Goal: Complete application form

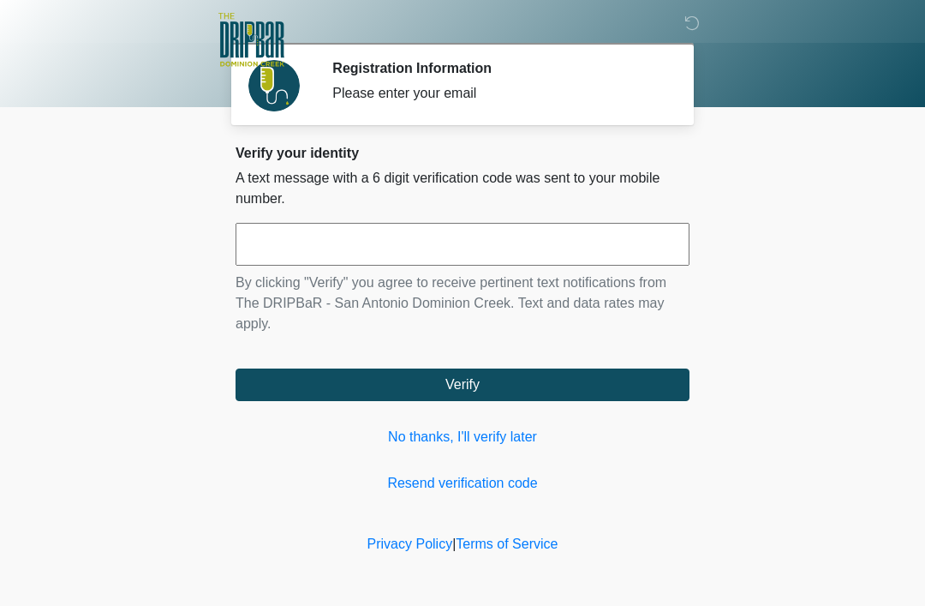
click at [486, 438] on link "No thanks, I'll verify later" at bounding box center [463, 437] width 454 height 21
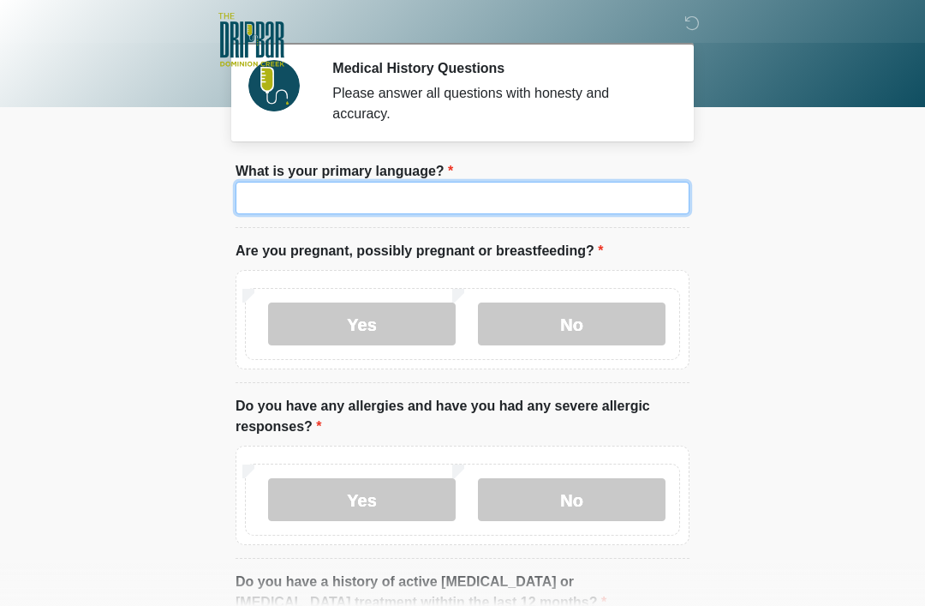
click at [553, 205] on input "What is your primary language?" at bounding box center [463, 198] width 454 height 33
type input "*******"
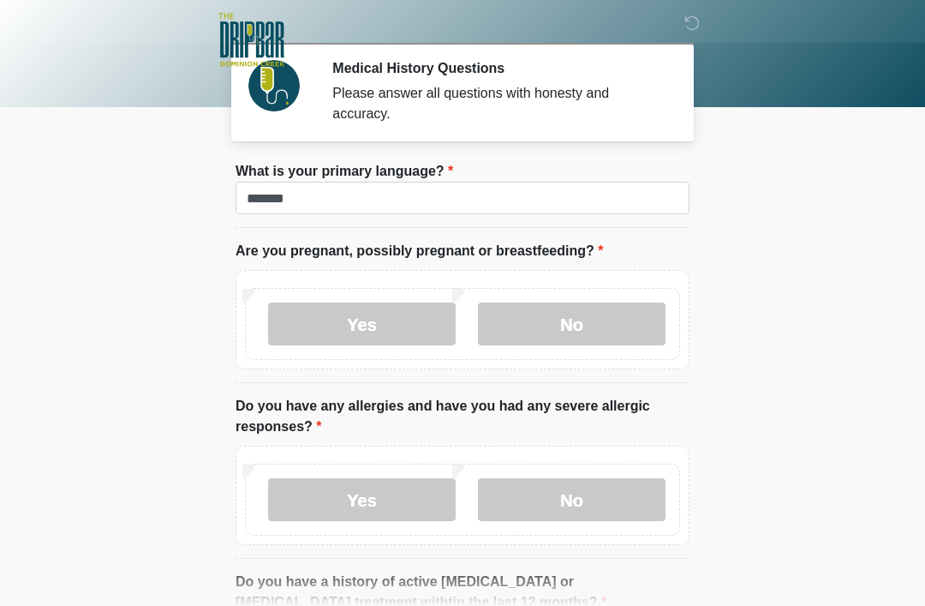
click at [606, 322] on label "No" at bounding box center [572, 323] width 188 height 43
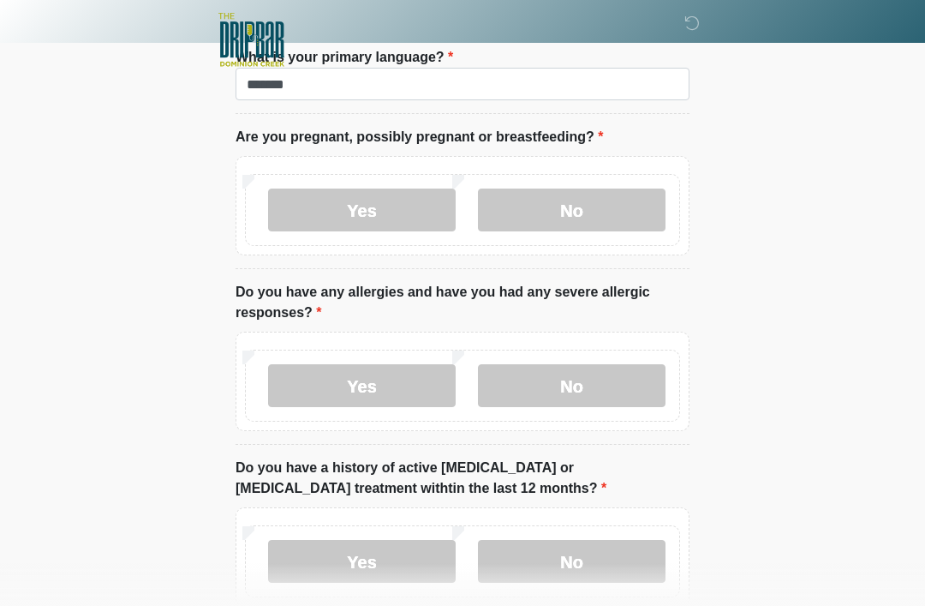
scroll to position [134, 0]
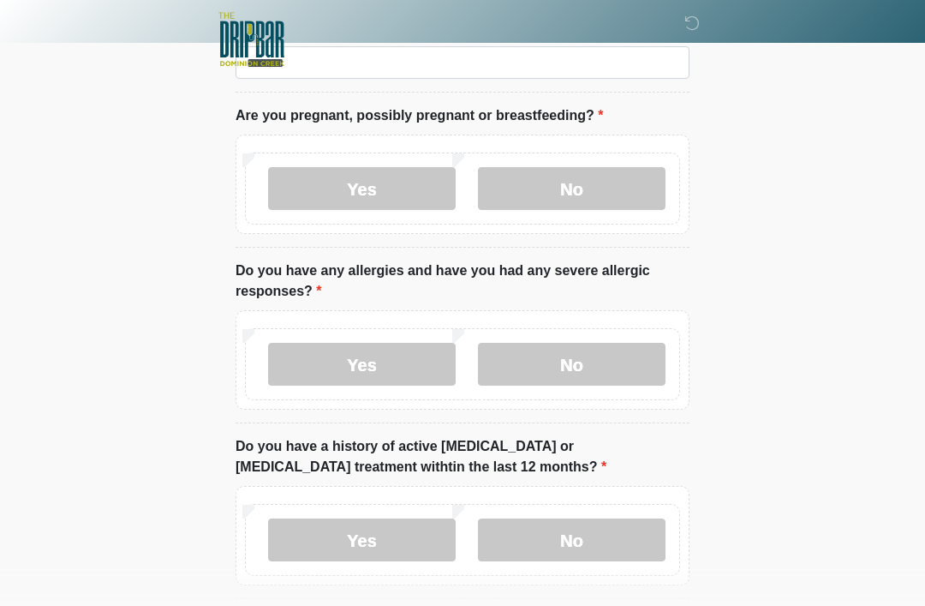
click at [606, 350] on label "No" at bounding box center [572, 364] width 188 height 43
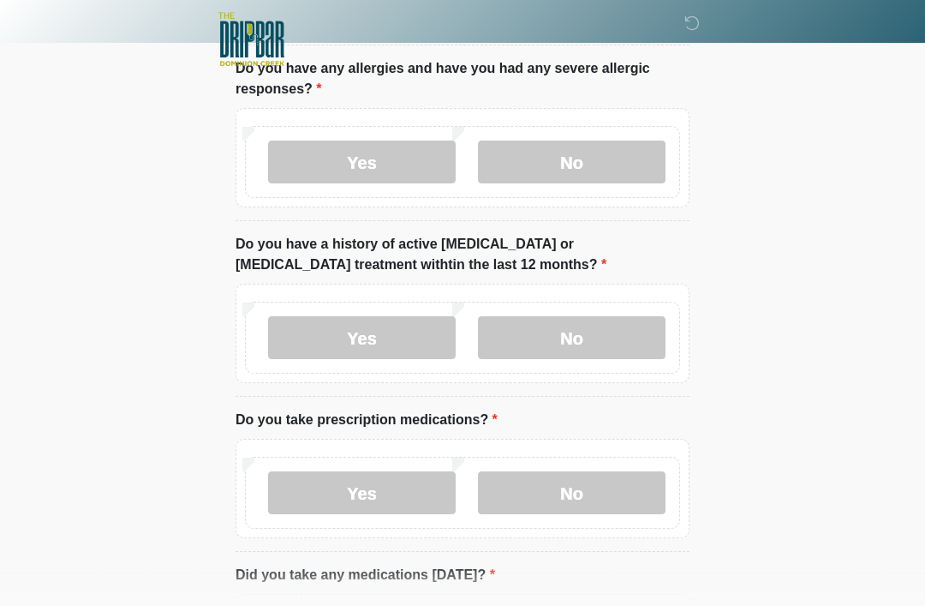
click at [604, 319] on label "No" at bounding box center [572, 338] width 188 height 43
click at [402, 491] on label "Yes" at bounding box center [362, 492] width 188 height 43
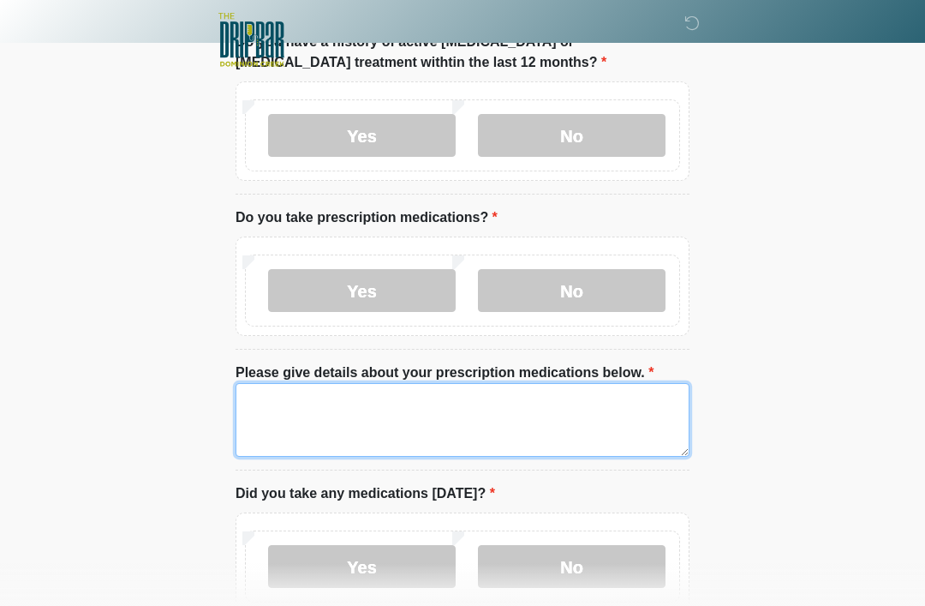
click at [489, 420] on textarea "Please give details about your prescription medications below." at bounding box center [463, 420] width 454 height 74
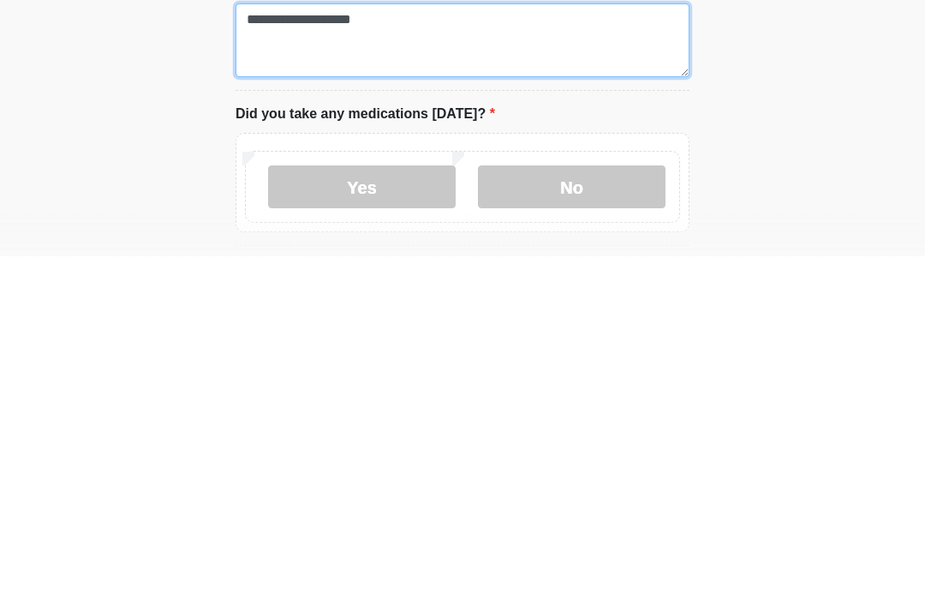
scroll to position [576, 0]
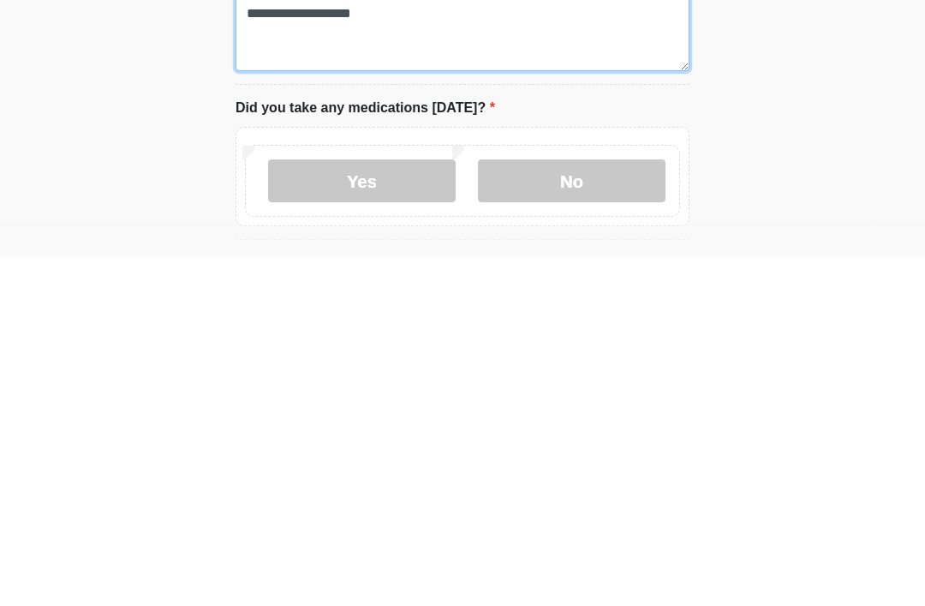
type textarea "**********"
click at [419, 509] on label "Yes" at bounding box center [362, 530] width 188 height 43
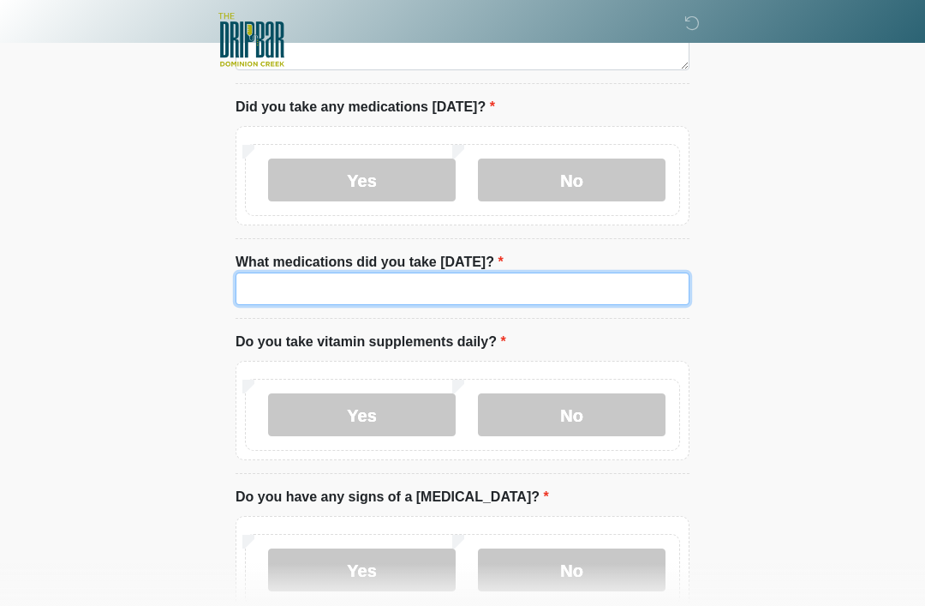
click at [514, 288] on input "What medications did you take [DATE]?" at bounding box center [463, 288] width 454 height 33
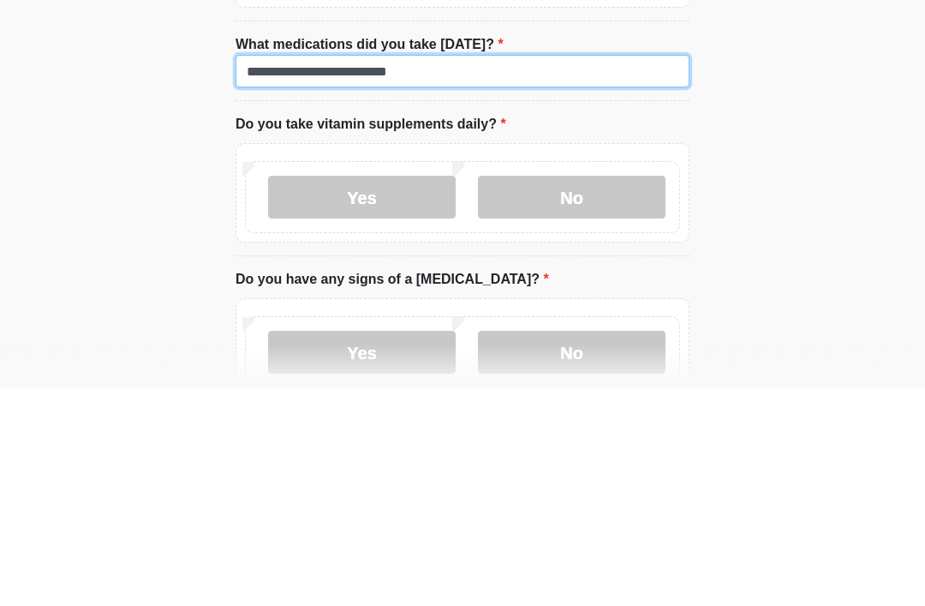
type input "**********"
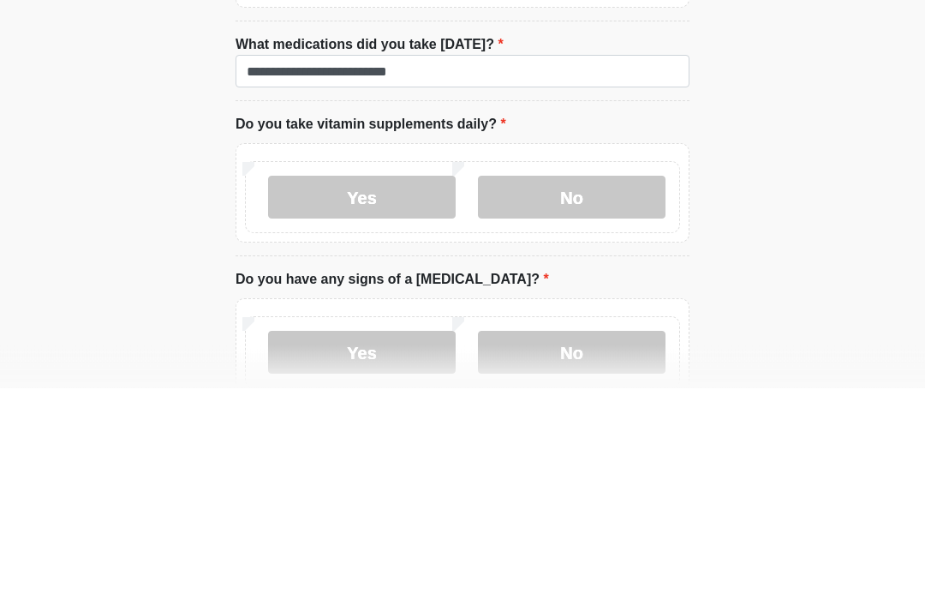
click at [403, 394] on label "Yes" at bounding box center [362, 415] width 188 height 43
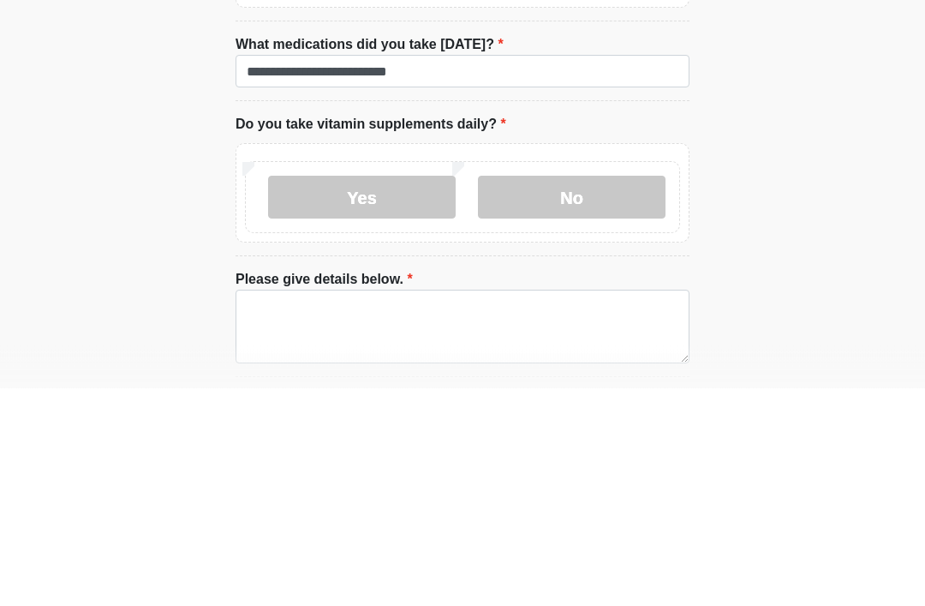
scroll to position [1143, 0]
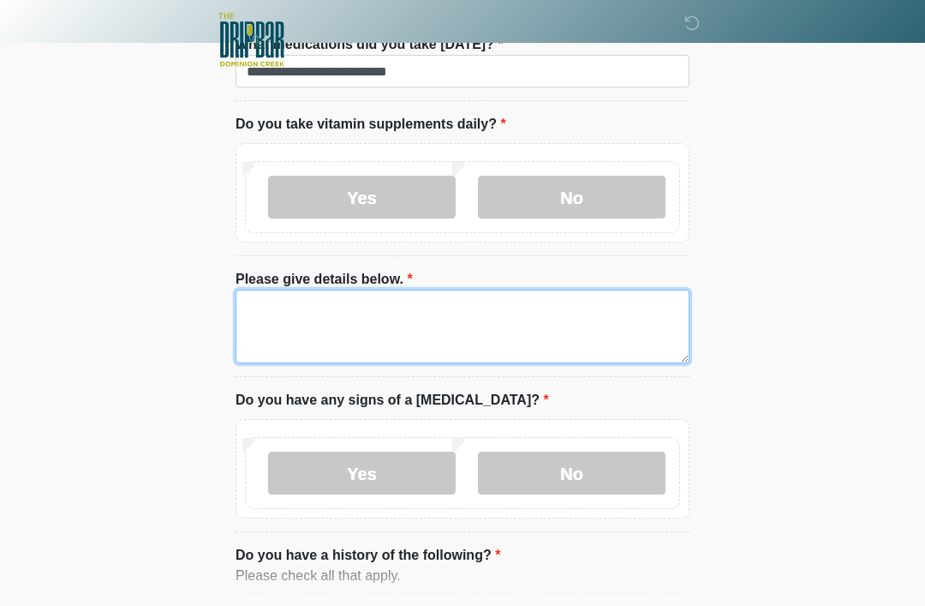
click at [466, 310] on textarea "Please give details below." at bounding box center [463, 326] width 454 height 74
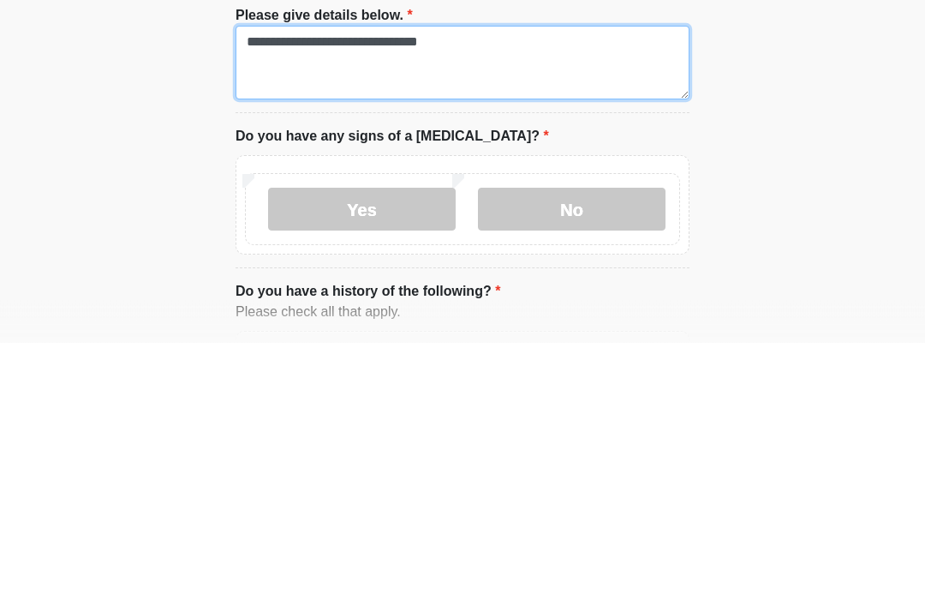
type textarea "**********"
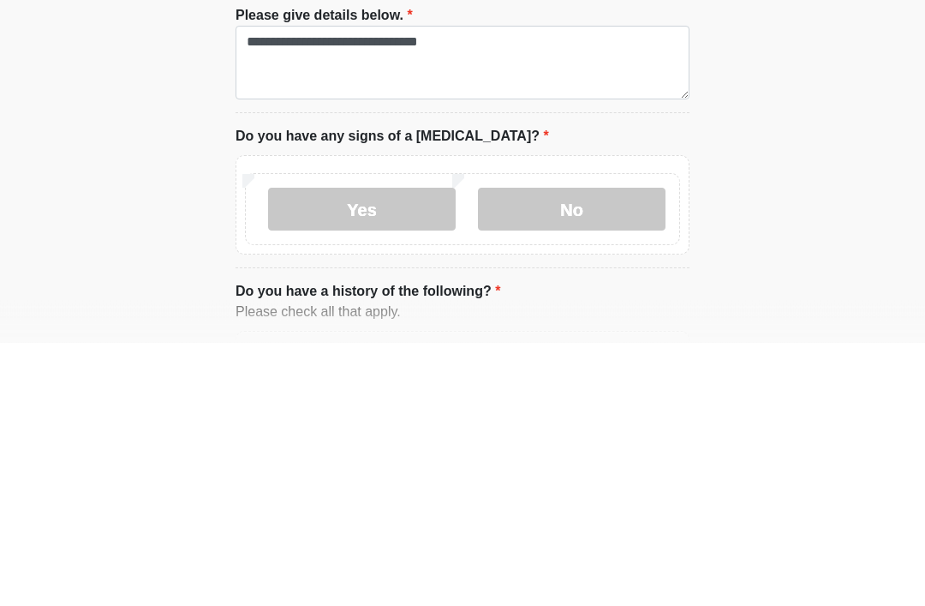
click at [617, 451] on label "No" at bounding box center [572, 472] width 188 height 43
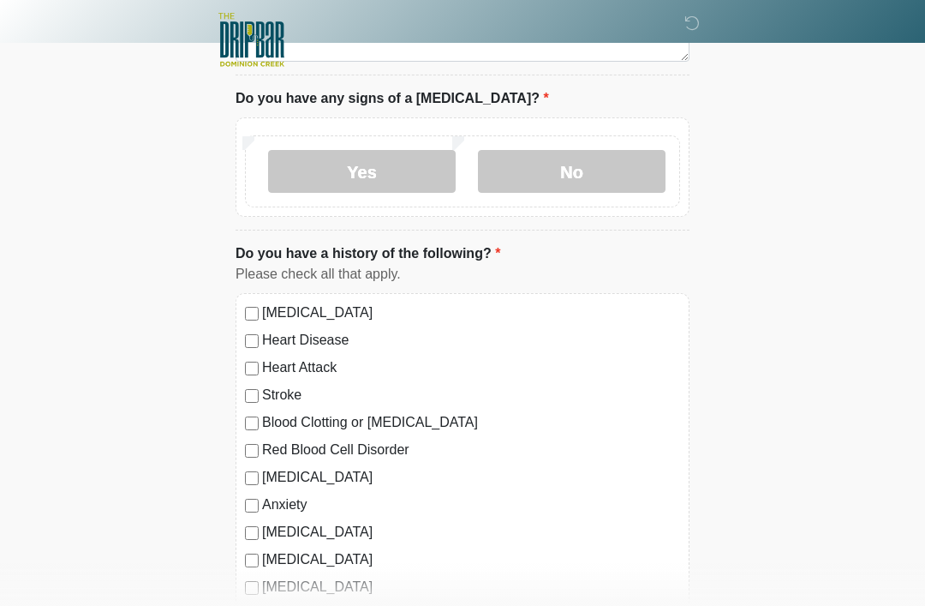
scroll to position [1573, 0]
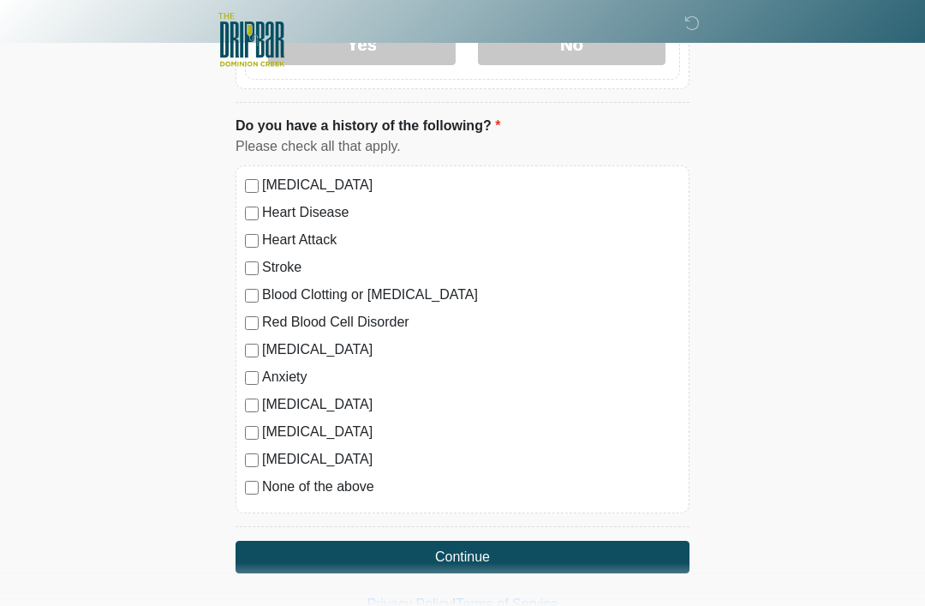
click at [587, 555] on button "Continue" at bounding box center [463, 556] width 454 height 33
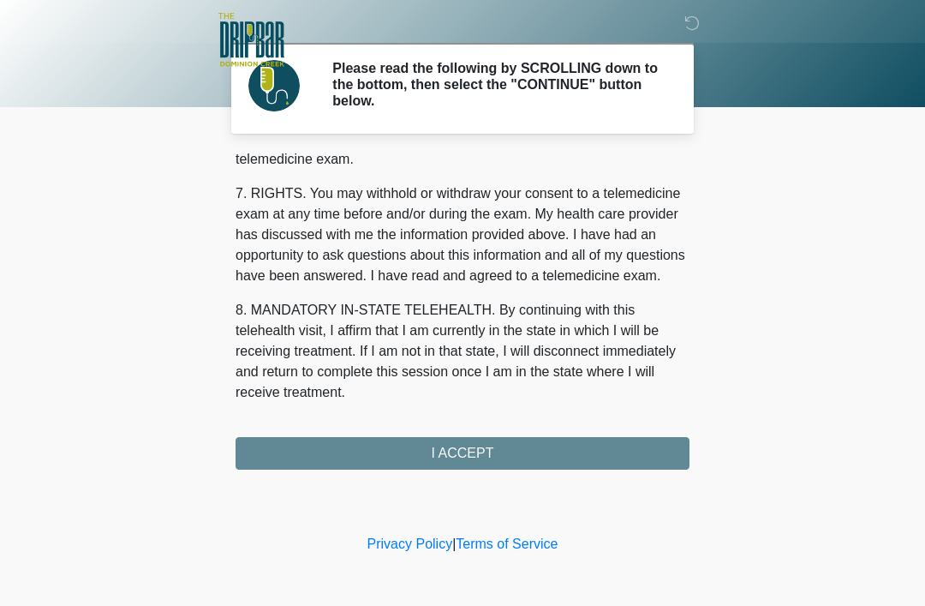
scroll to position [751, 0]
click at [547, 453] on button "I ACCEPT" at bounding box center [463, 453] width 454 height 33
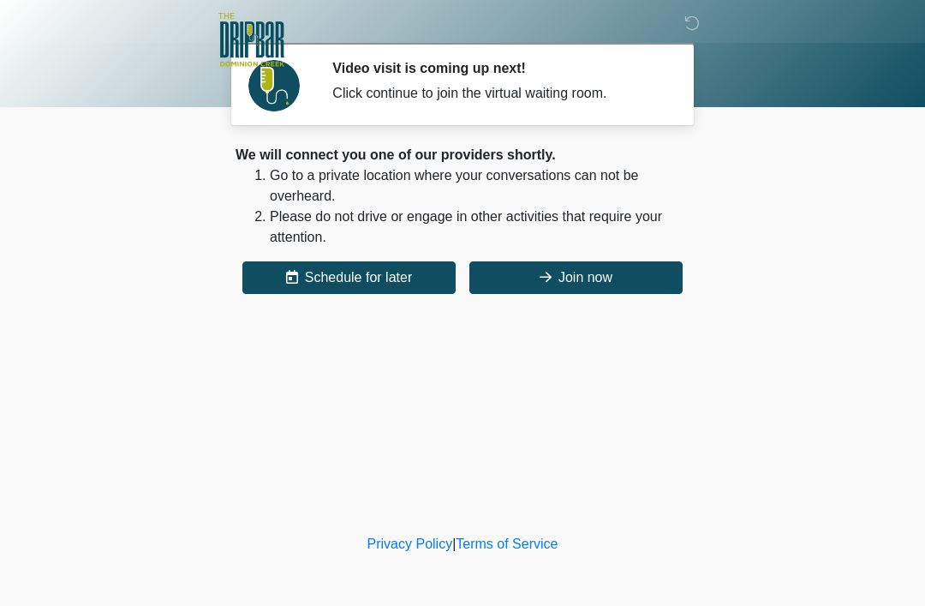
click at [624, 281] on button "Join now" at bounding box center [575, 277] width 213 height 33
